Goal: Task Accomplishment & Management: Manage account settings

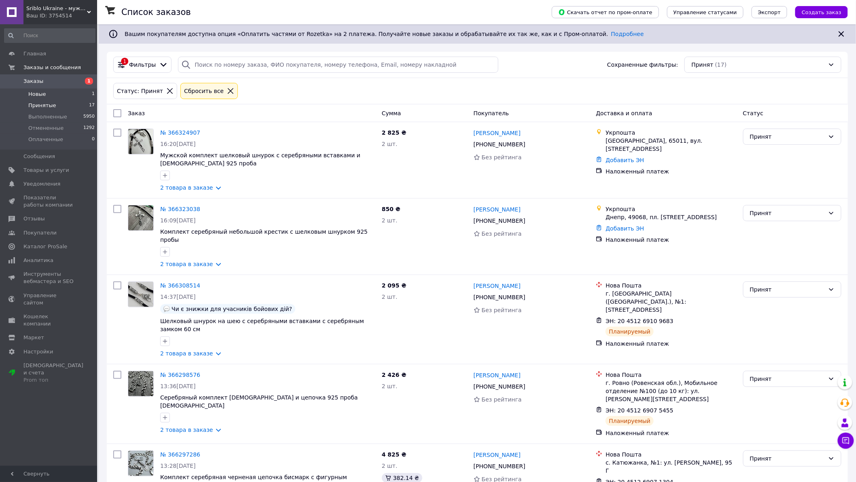
click at [41, 92] on span "Новые" at bounding box center [37, 94] width 18 height 7
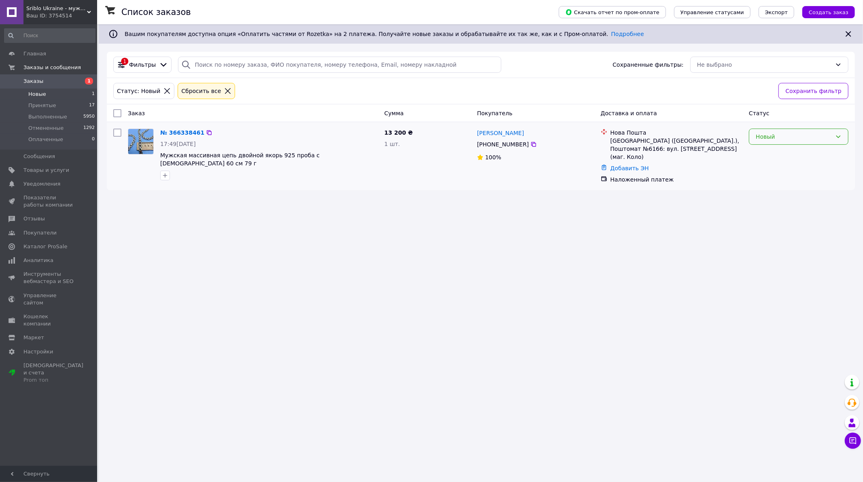
click at [754, 135] on div "Новый" at bounding box center [798, 137] width 99 height 16
click at [758, 152] on li "Принят" at bounding box center [798, 155] width 99 height 15
click at [45, 102] on span "Принятые" at bounding box center [42, 105] width 28 height 7
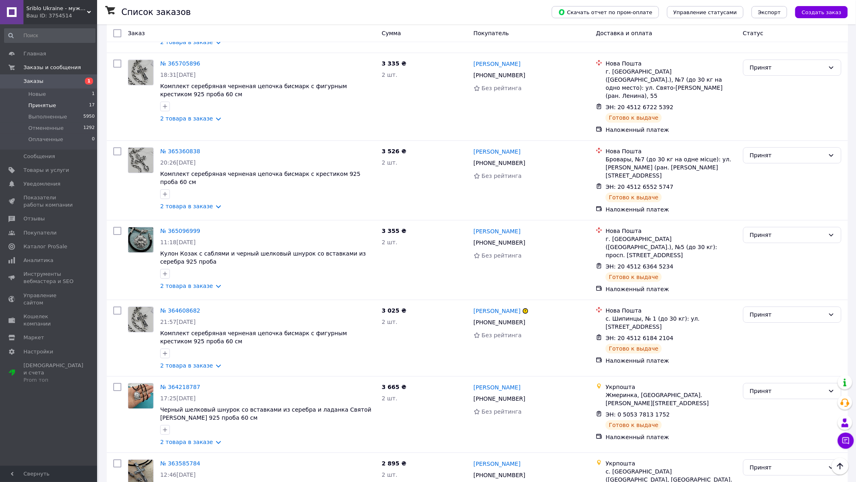
scroll to position [953, 0]
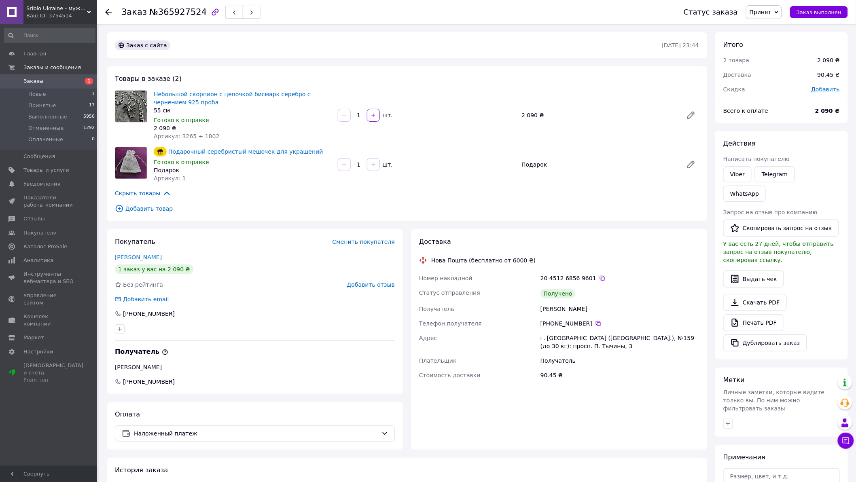
click at [771, 11] on span "Принят" at bounding box center [760, 12] width 22 height 6
click at [770, 24] on li "Выполнен" at bounding box center [767, 28] width 43 height 12
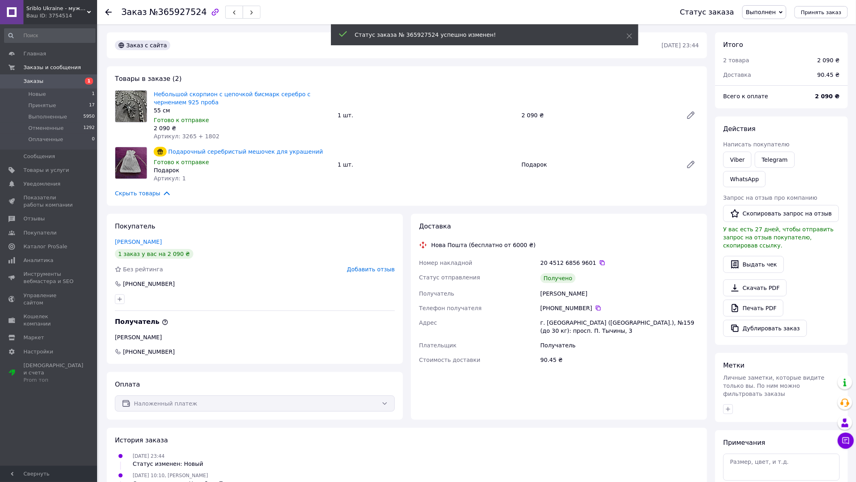
click at [374, 271] on span "Добавить отзыв" at bounding box center [371, 269] width 48 height 6
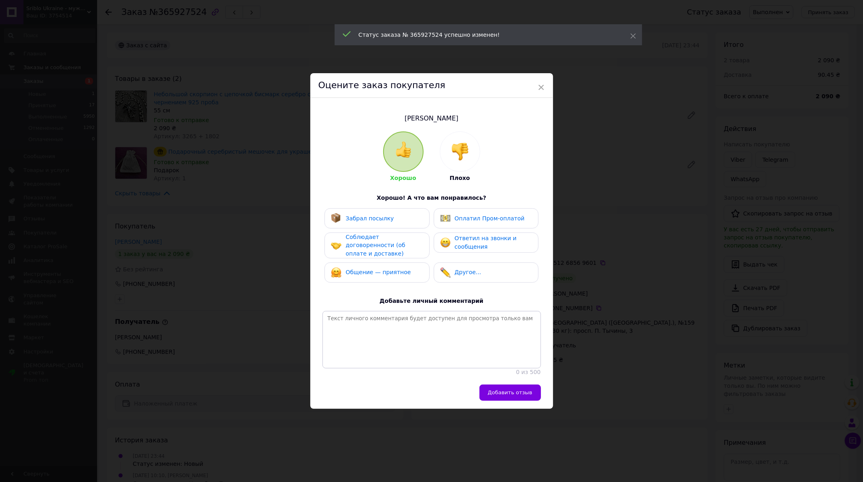
click at [394, 223] on div "Забрал посылку" at bounding box center [376, 218] width 105 height 20
drag, startPoint x: 395, startPoint y: 238, endPoint x: 411, endPoint y: 263, distance: 30.2
click at [400, 248] on span "Соблюдает договоренности (об оплате и доставке)" at bounding box center [374, 245] width 59 height 23
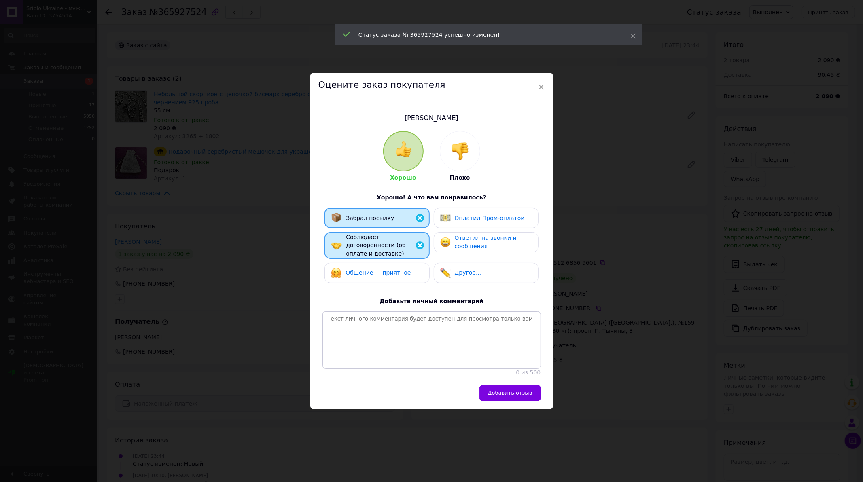
drag, startPoint x: 411, startPoint y: 263, endPoint x: 476, endPoint y: 237, distance: 70.7
click at [421, 268] on div "Общение — приятное" at bounding box center [377, 273] width 92 height 11
click at [476, 237] on span "Ответил на звонки и сообщения" at bounding box center [486, 242] width 62 height 15
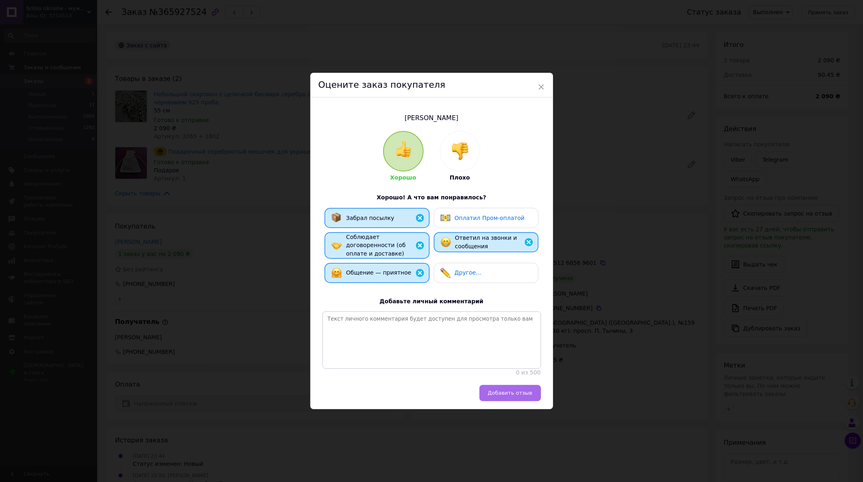
click at [496, 395] on span "Добавить отзыв" at bounding box center [510, 393] width 44 height 6
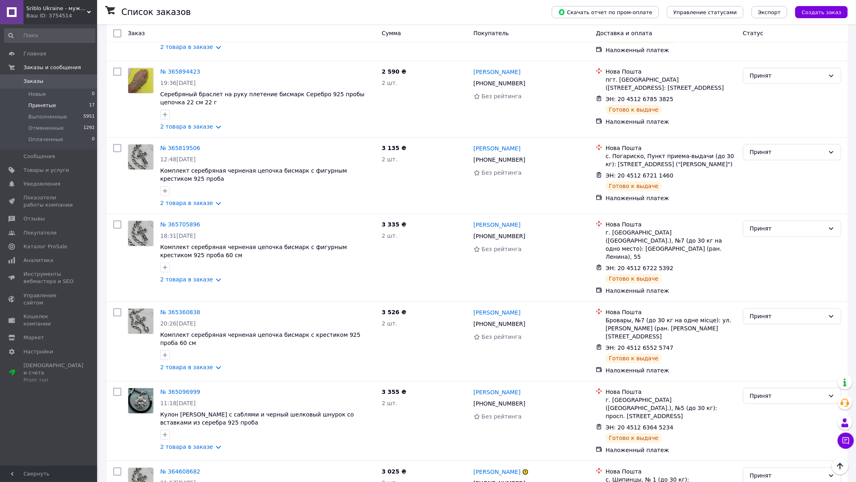
scroll to position [941, 0]
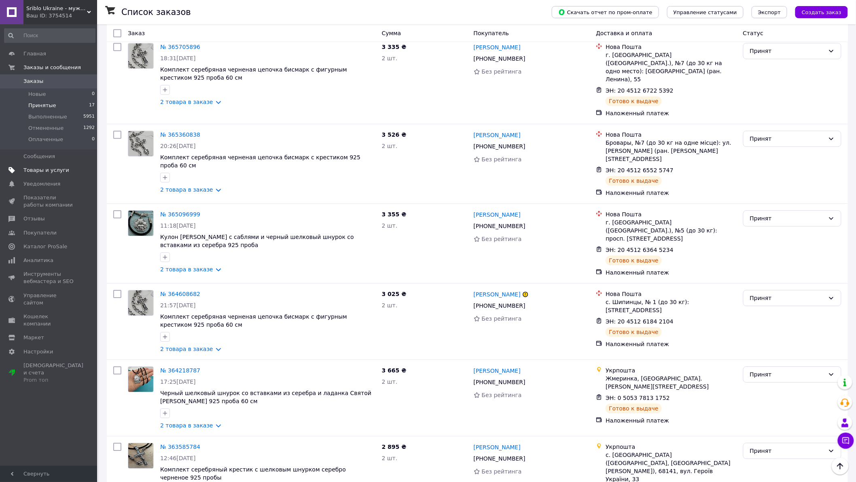
click at [37, 167] on span "Товары и услуги" at bounding box center [46, 170] width 46 height 7
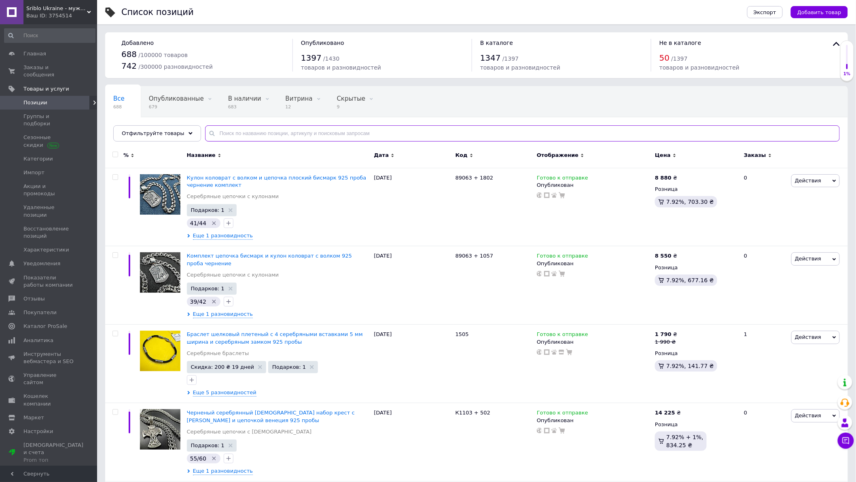
click at [255, 131] on input "text" at bounding box center [522, 133] width 635 height 16
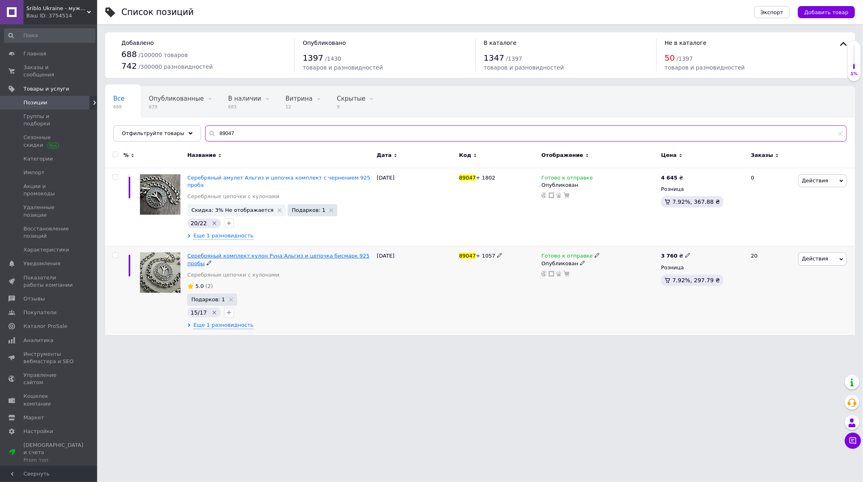
type input "89047"
click at [218, 253] on span "Серебряный комплект кулон Руна Альгиз и цепочка бисмарк 925 пробы" at bounding box center [278, 259] width 182 height 13
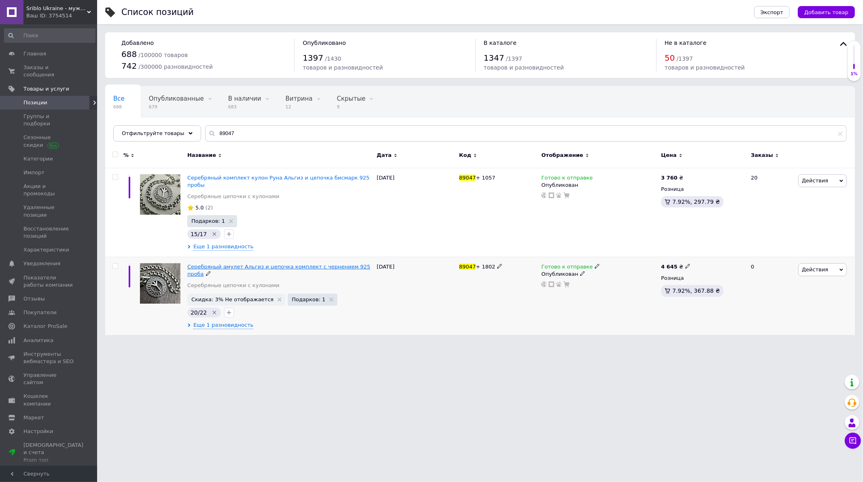
click at [250, 264] on span "Серебряный амулет Альгиз и цепочка комплект с чернением 925 проба" at bounding box center [278, 270] width 183 height 13
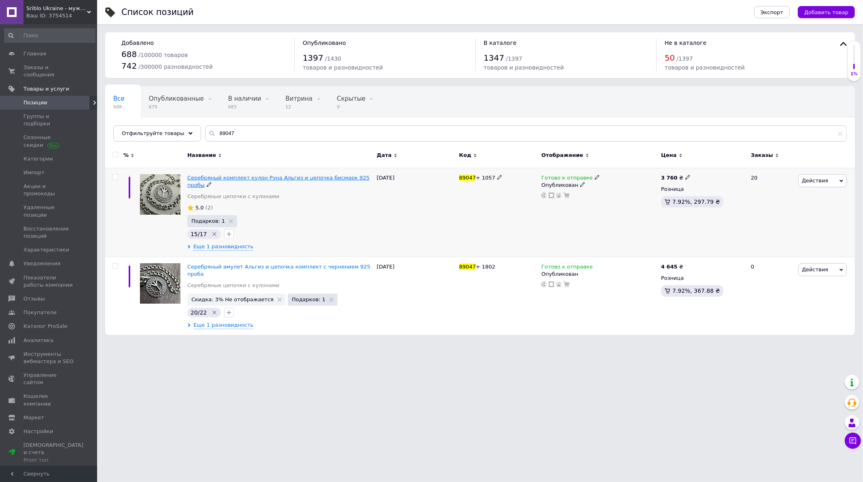
click at [212, 178] on span "Серебряный комплект кулон Руна Альгиз и цепочка бисмарк 925 пробы" at bounding box center [278, 181] width 182 height 13
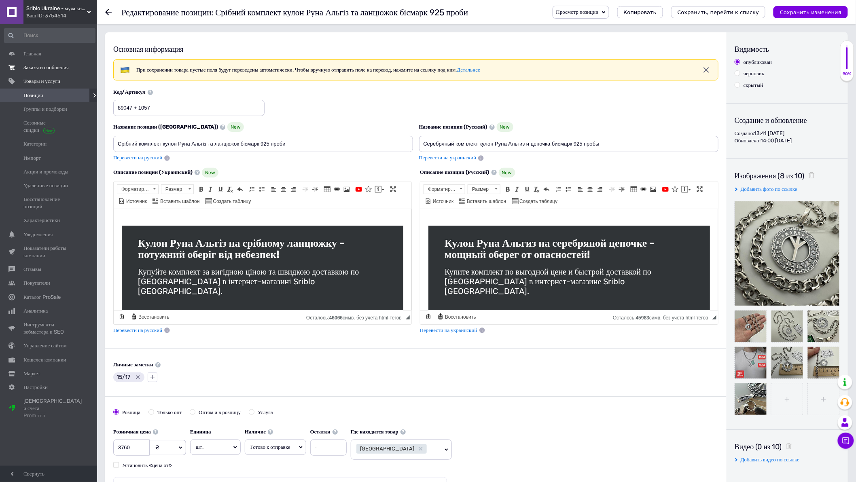
click at [44, 71] on span "Заказы и сообщения" at bounding box center [45, 67] width 45 height 7
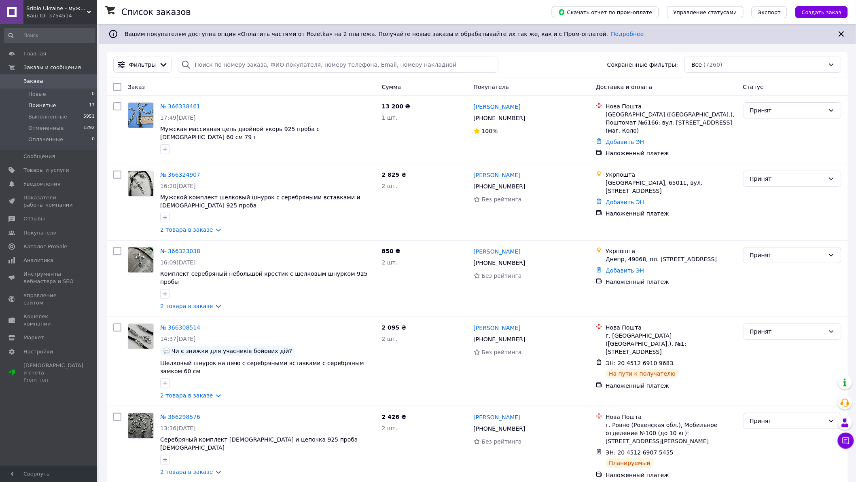
click at [40, 105] on span "Принятые" at bounding box center [42, 105] width 28 height 7
